Goal: Task Accomplishment & Management: Manage account settings

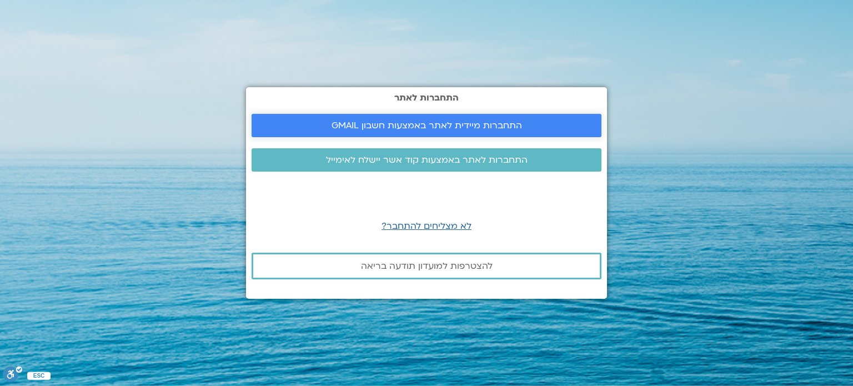
click at [413, 127] on span "התחברות מיידית לאתר באמצעות חשבון GMAIL" at bounding box center [426, 125] width 190 height 10
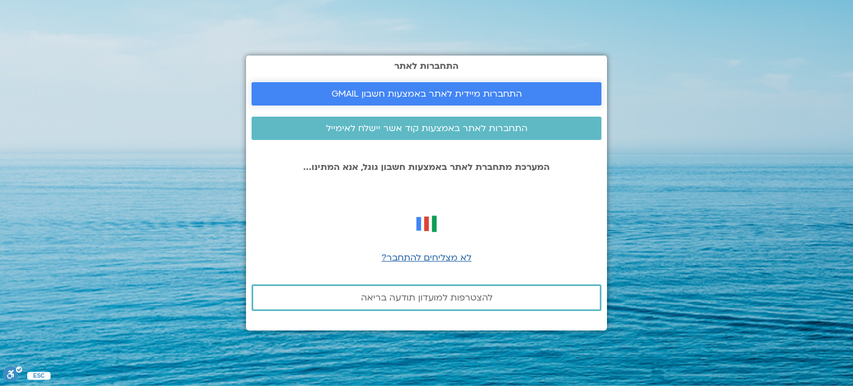
click at [371, 92] on span "התחברות מיידית לאתר באמצעות חשבון GMAIL" at bounding box center [426, 94] width 190 height 10
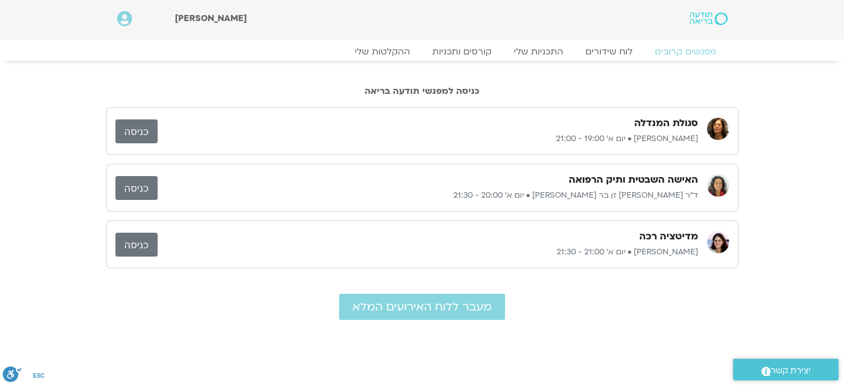
click at [716, 188] on img at bounding box center [718, 185] width 22 height 22
click at [140, 188] on link "כניסה" at bounding box center [136, 188] width 42 height 24
